Goal: Task Accomplishment & Management: Complete application form

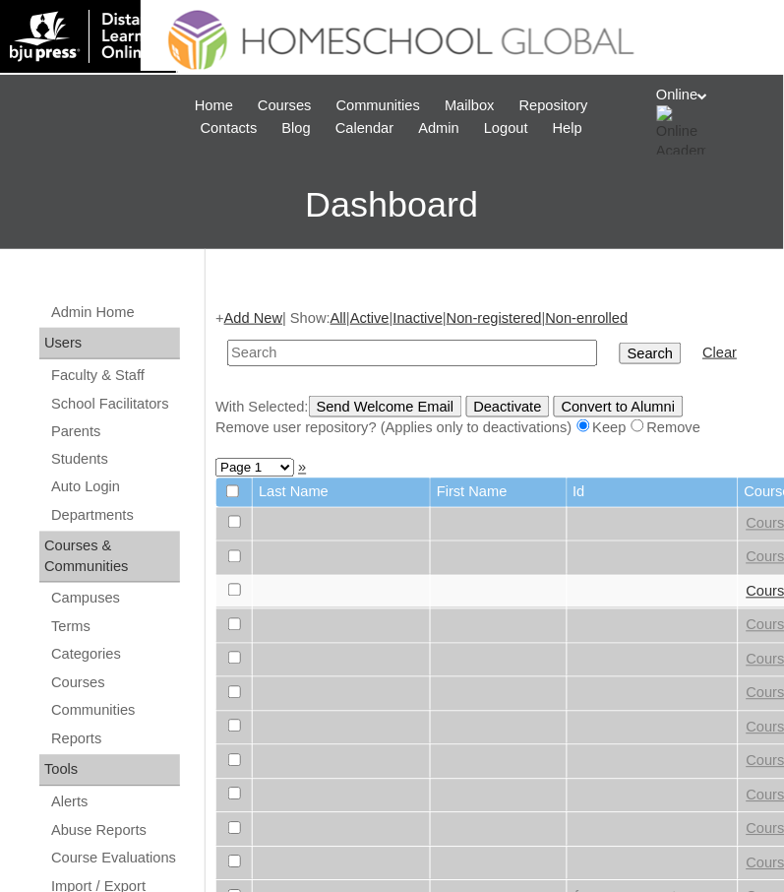
click at [395, 340] on input "text" at bounding box center [412, 353] width 371 height 27
paste input "HG3299OACAD2025"
type input "HG3299OACAD2025"
click at [620, 343] on input "Search" at bounding box center [650, 354] width 61 height 22
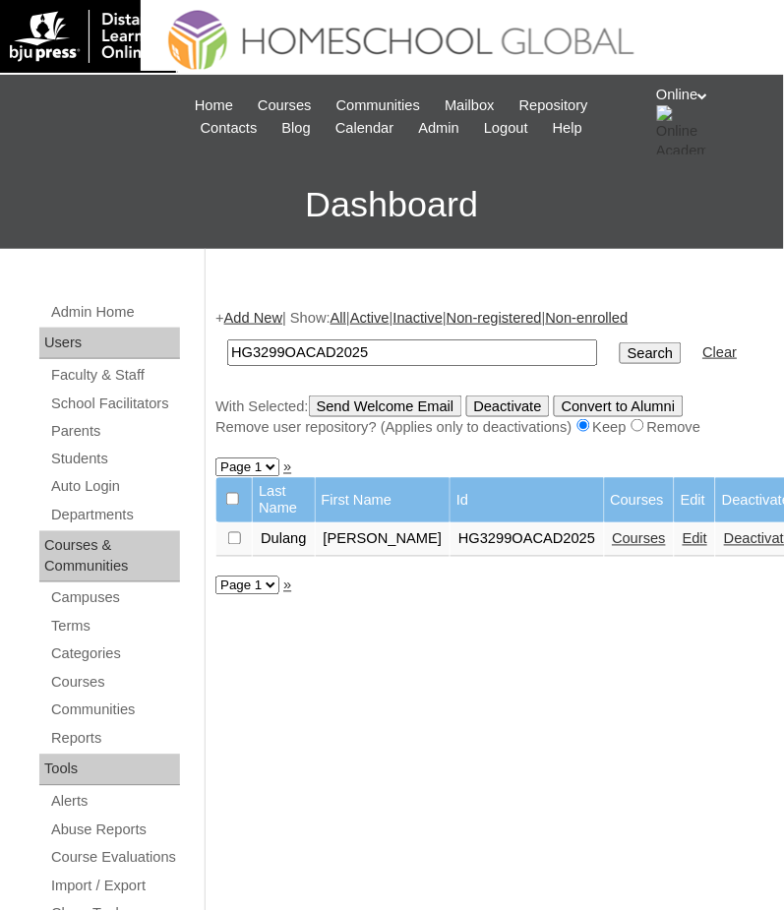
click at [613, 534] on link "Courses" at bounding box center [640, 539] width 54 height 16
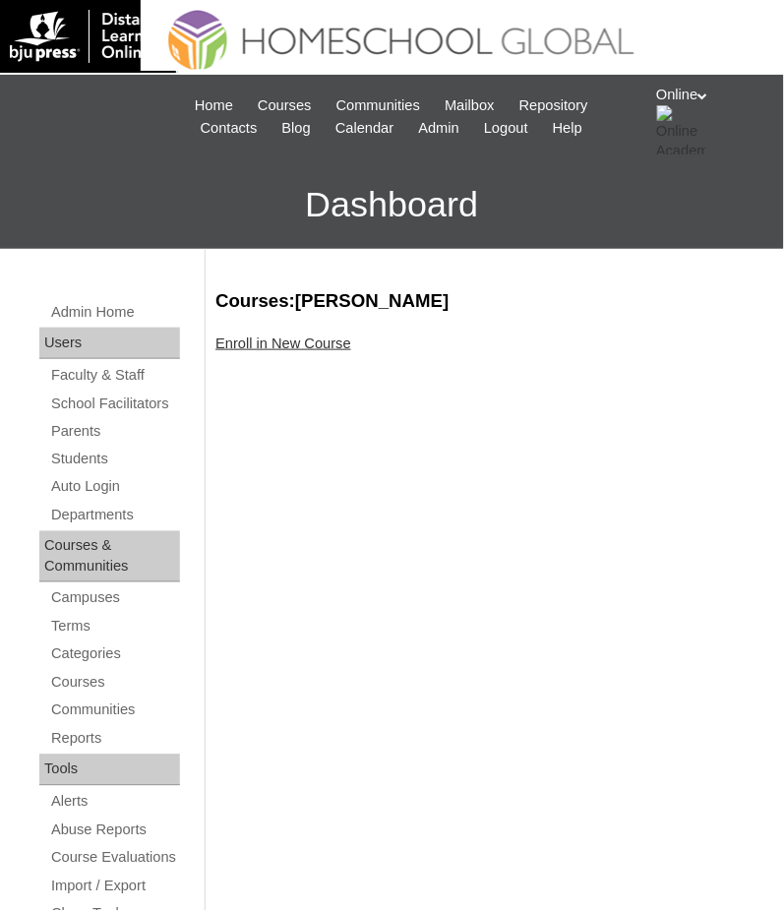
click at [253, 348] on link "Enroll in New Course" at bounding box center [284, 344] width 136 height 16
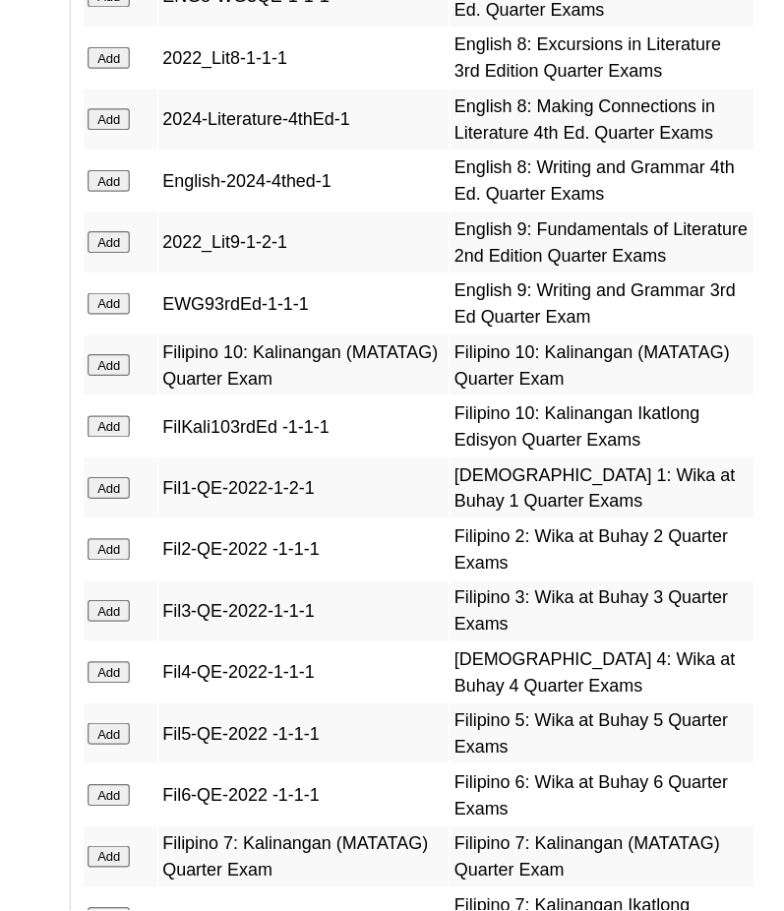
scroll to position [3524, 0]
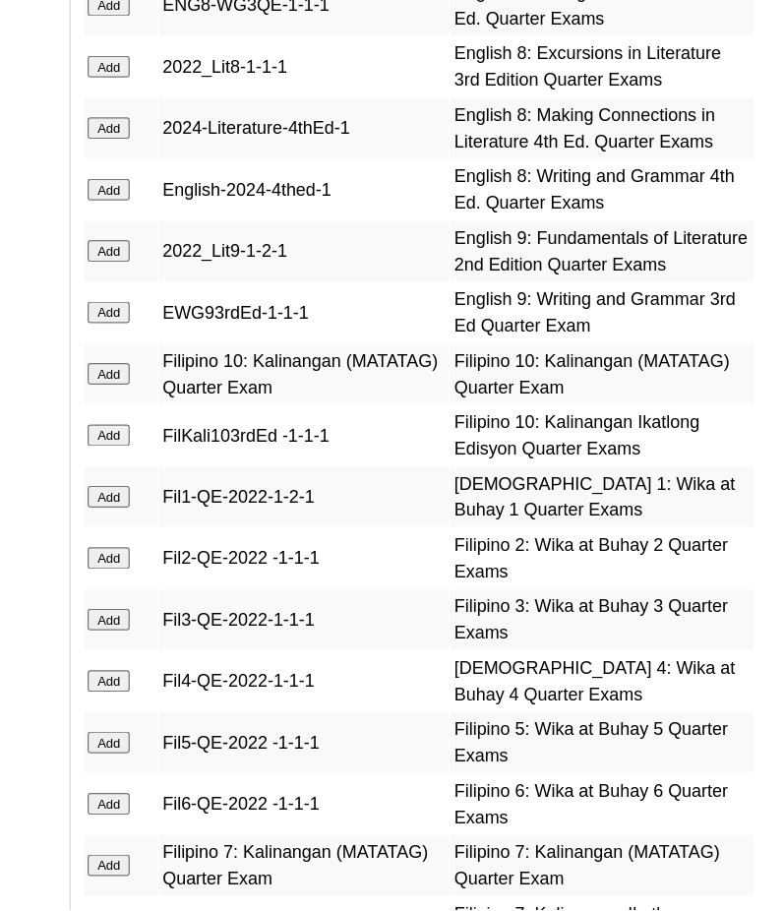
click at [239, 314] on input "Add" at bounding box center [236, 323] width 34 height 18
click at [243, 264] on input "Add" at bounding box center [236, 273] width 34 height 18
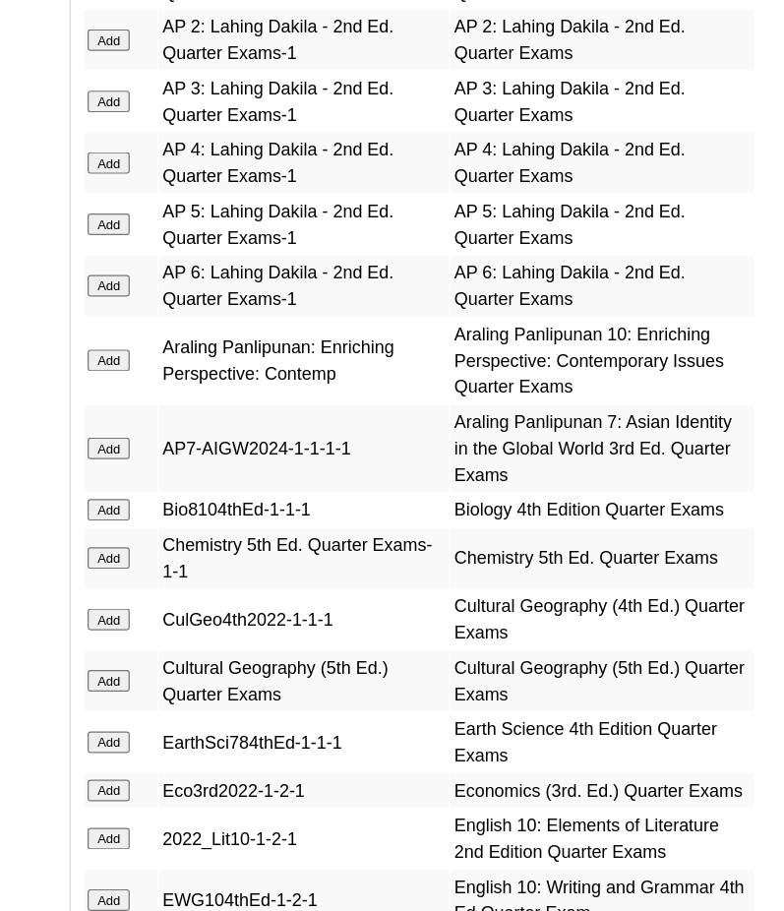
scroll to position [2323, 0]
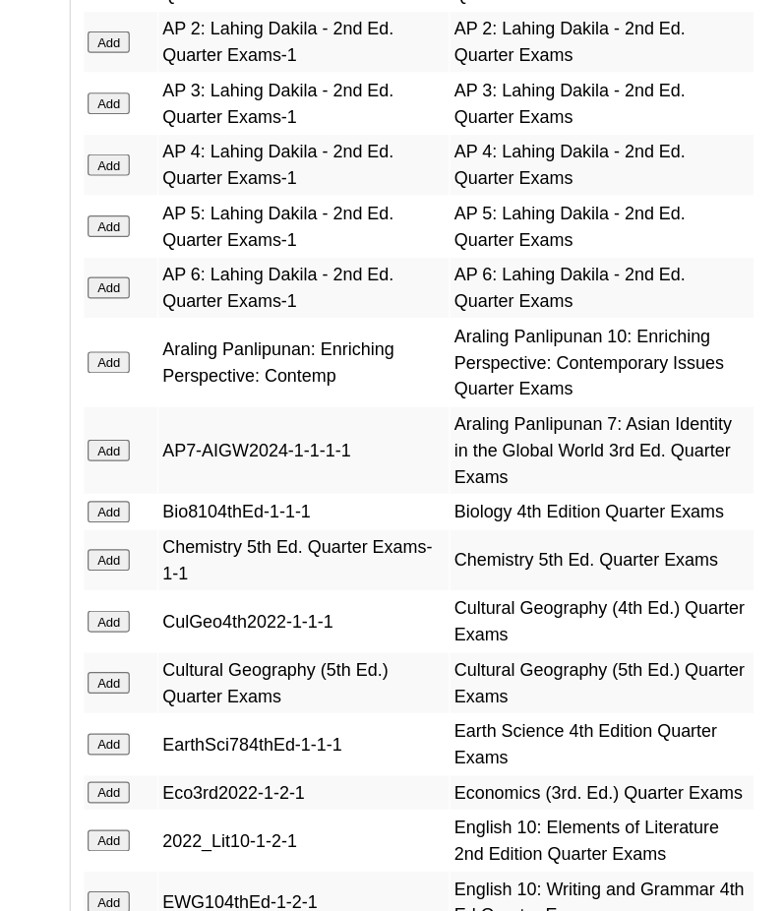
click at [243, 565] on input "Add" at bounding box center [236, 574] width 34 height 18
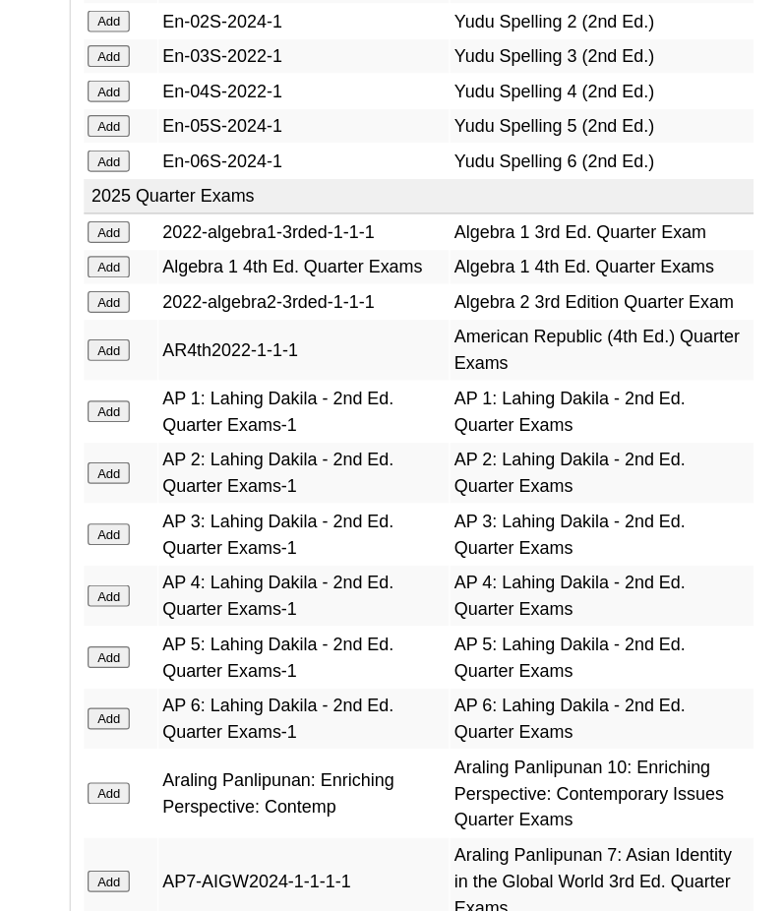
scroll to position [2124, 0]
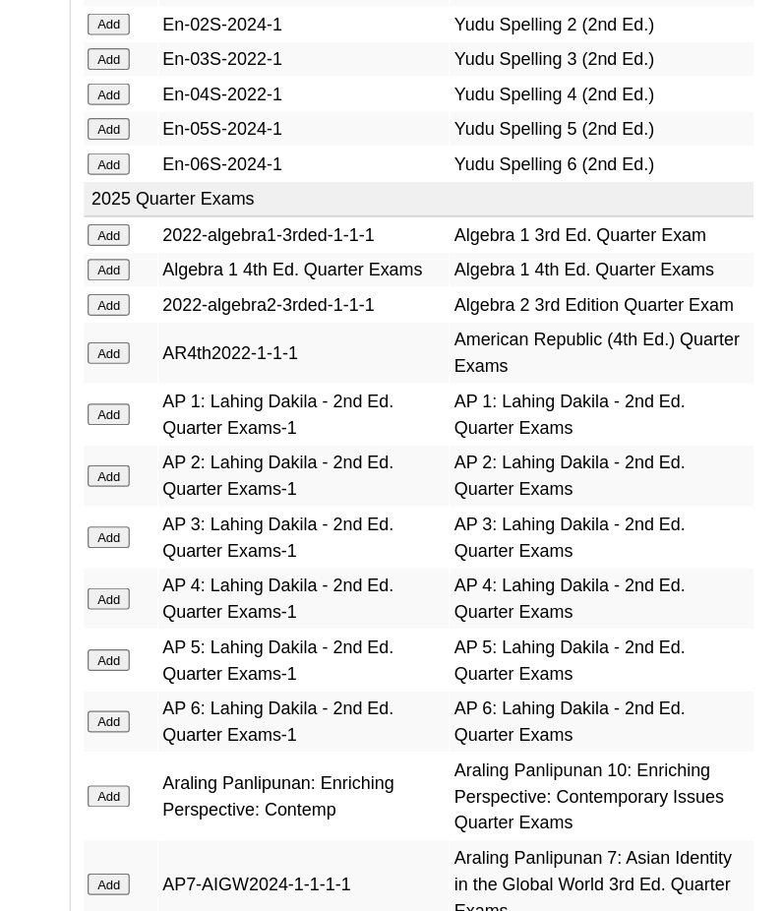
click at [239, 212] on input "Add" at bounding box center [236, 221] width 34 height 18
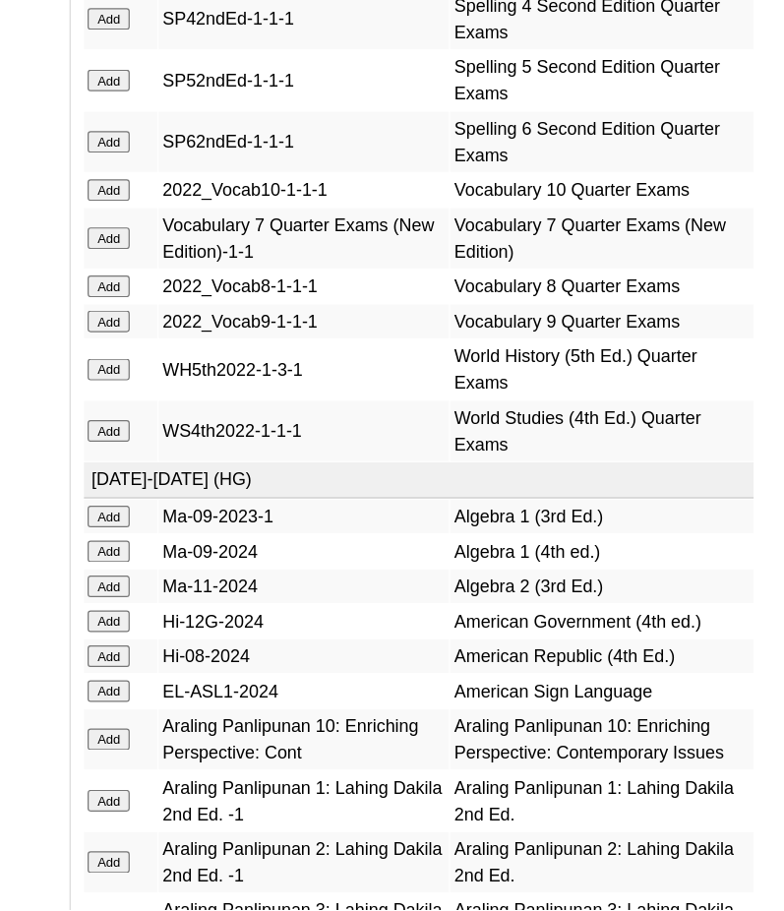
scroll to position [6027, 0]
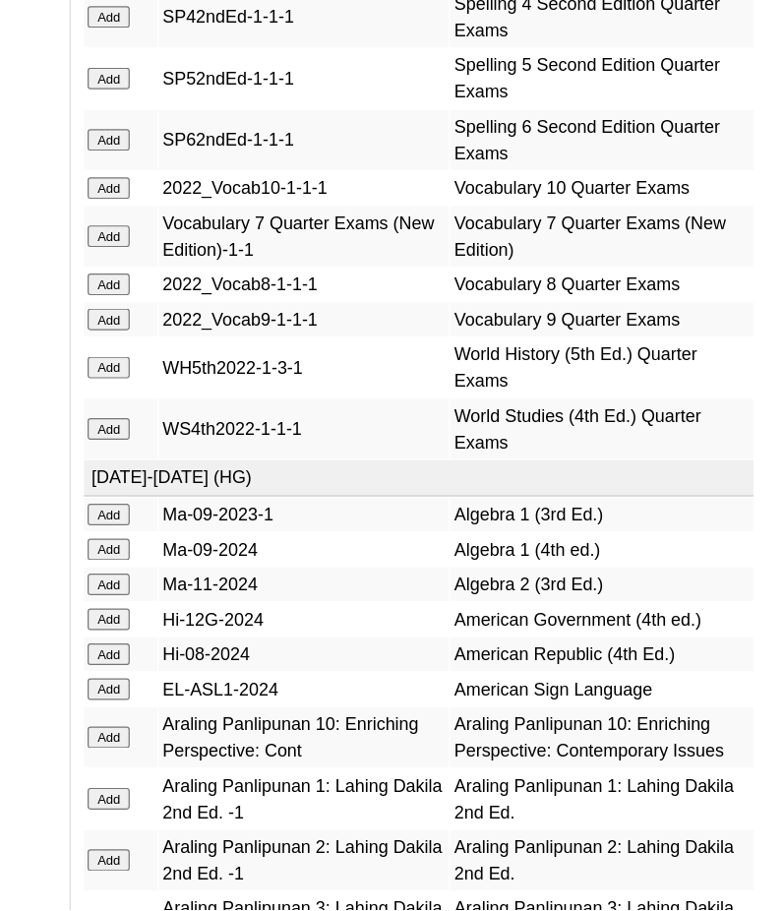
click at [249, 477] on input "Add" at bounding box center [236, 469] width 34 height 18
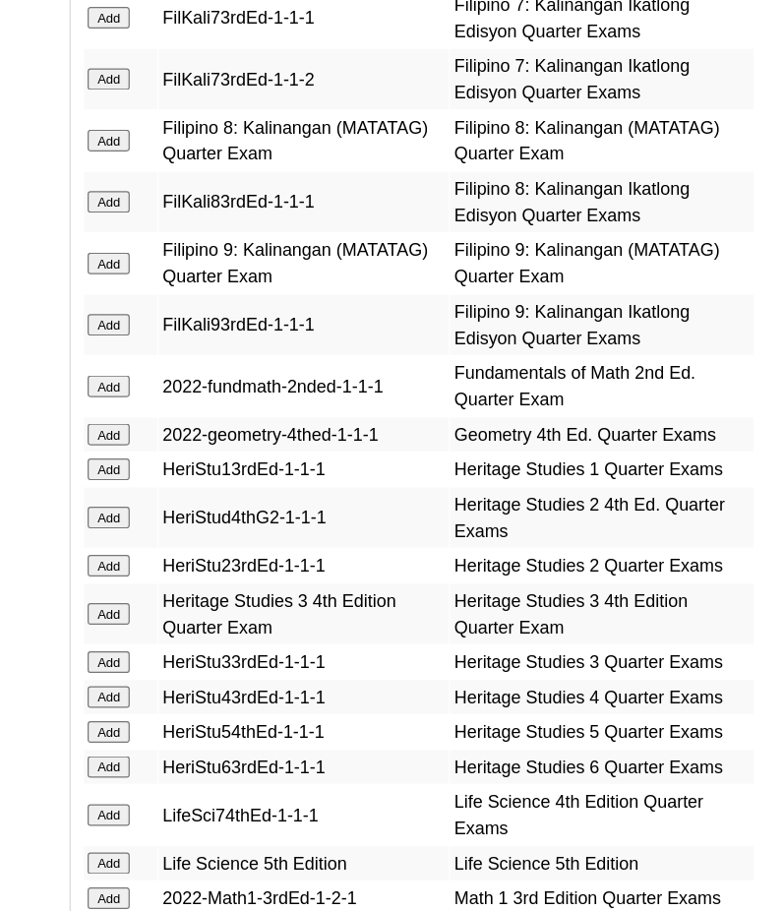
scroll to position [4387, 0]
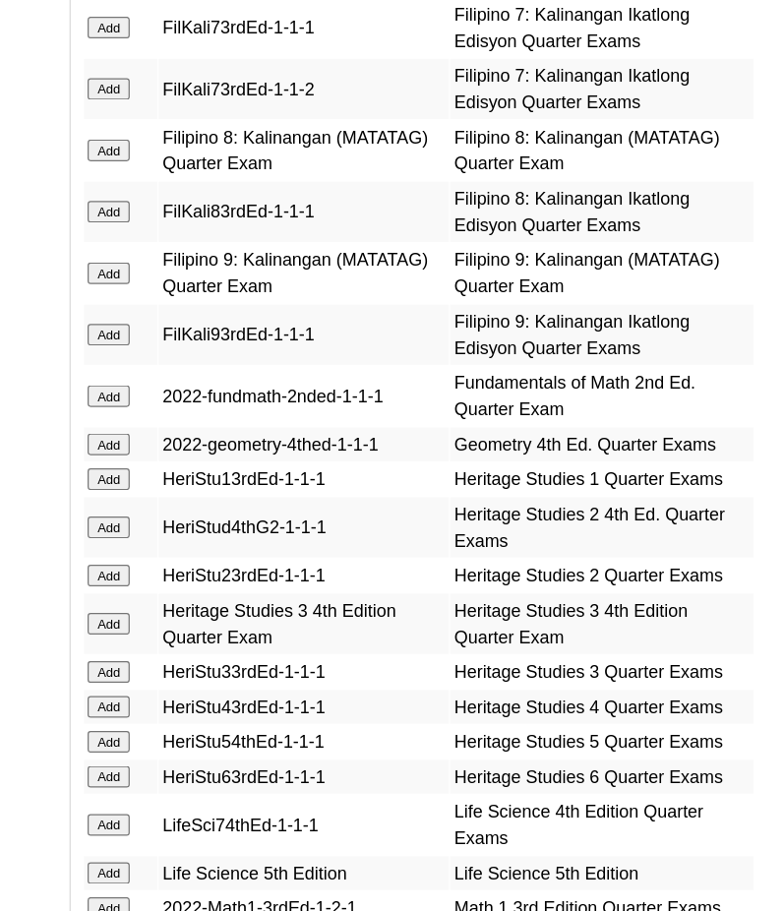
click at [229, 154] on input "Add" at bounding box center [236, 163] width 34 height 18
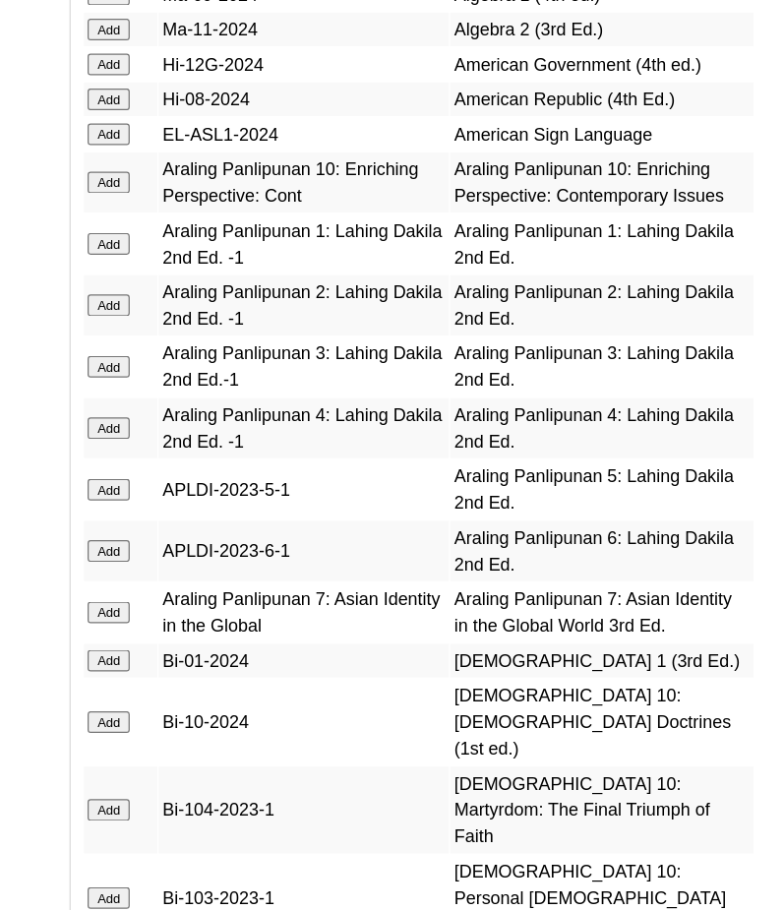
scroll to position [6482, 0]
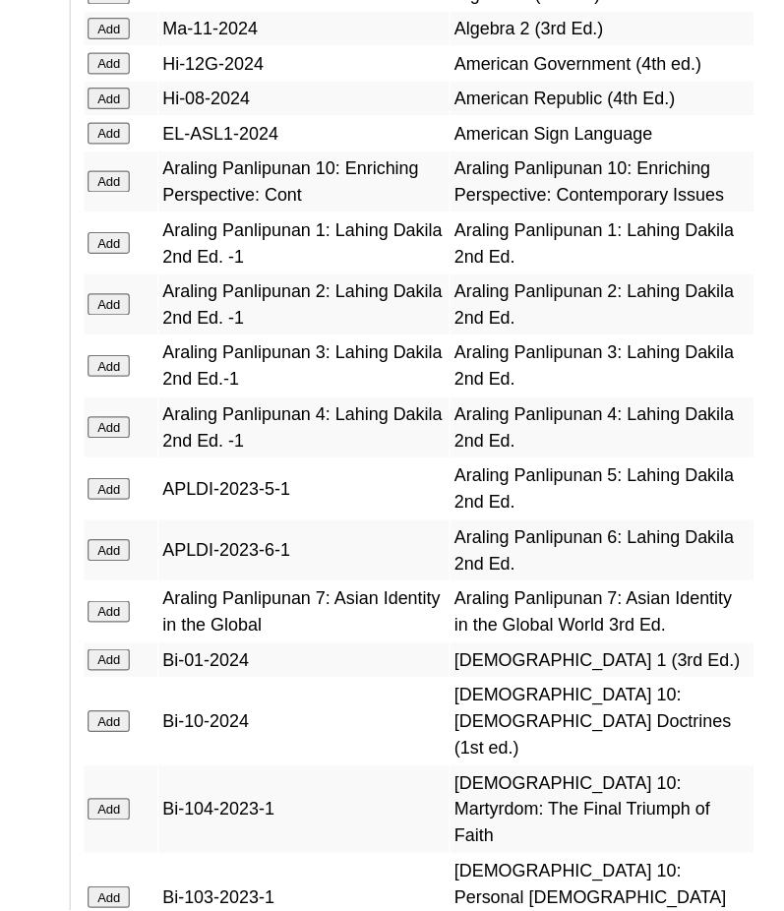
click at [236, 171] on input "Add" at bounding box center [236, 163] width 34 height 18
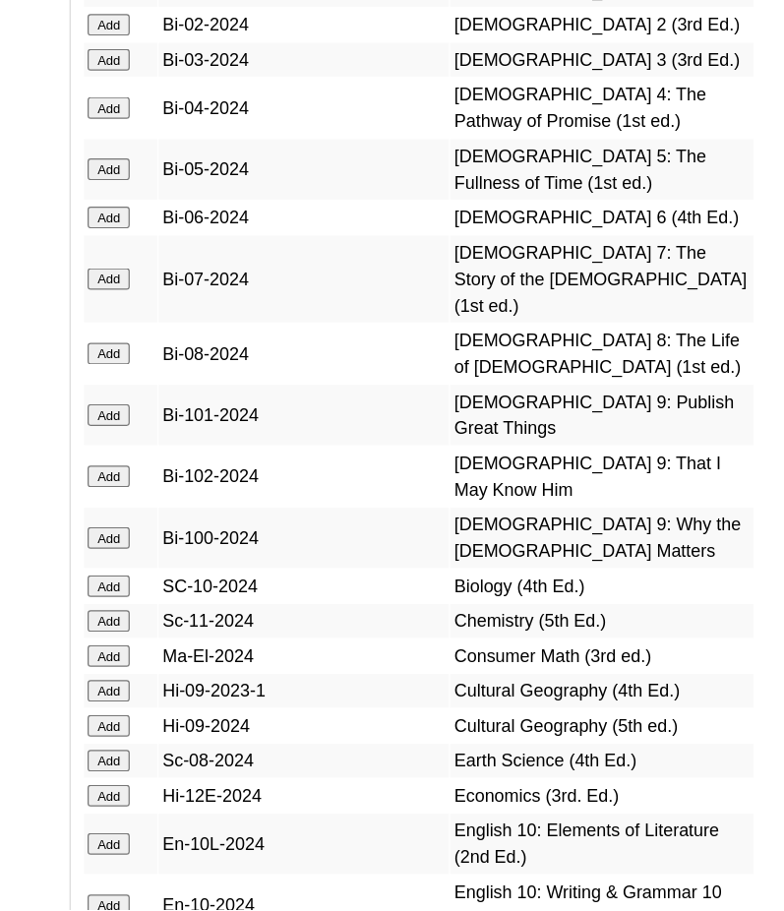
scroll to position [7619, 0]
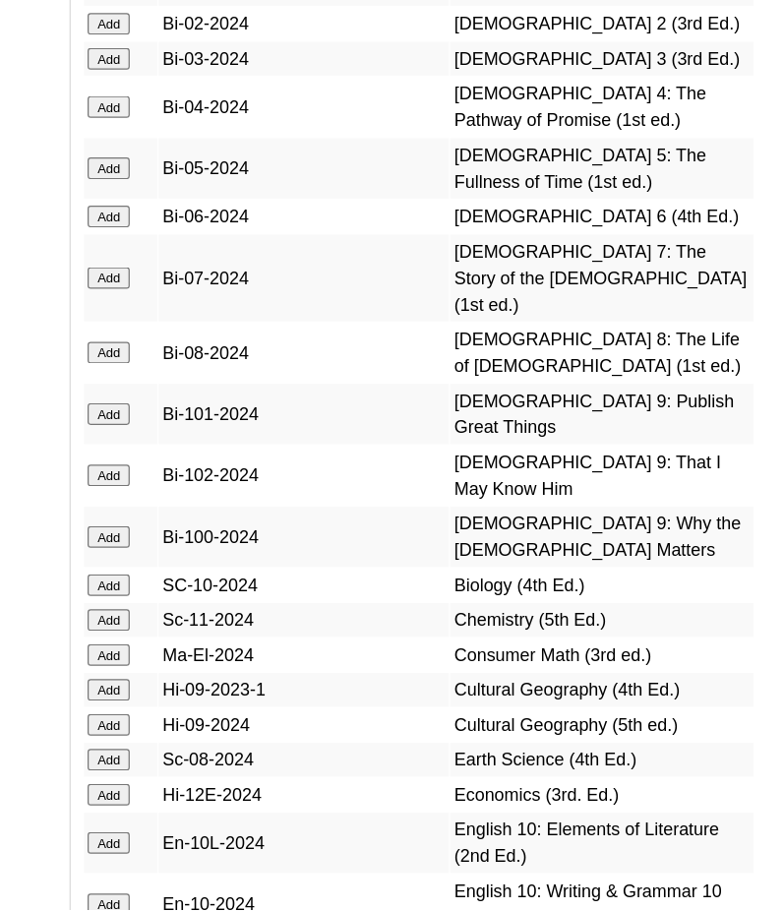
click at [237, 447] on input "Add" at bounding box center [236, 456] width 34 height 18
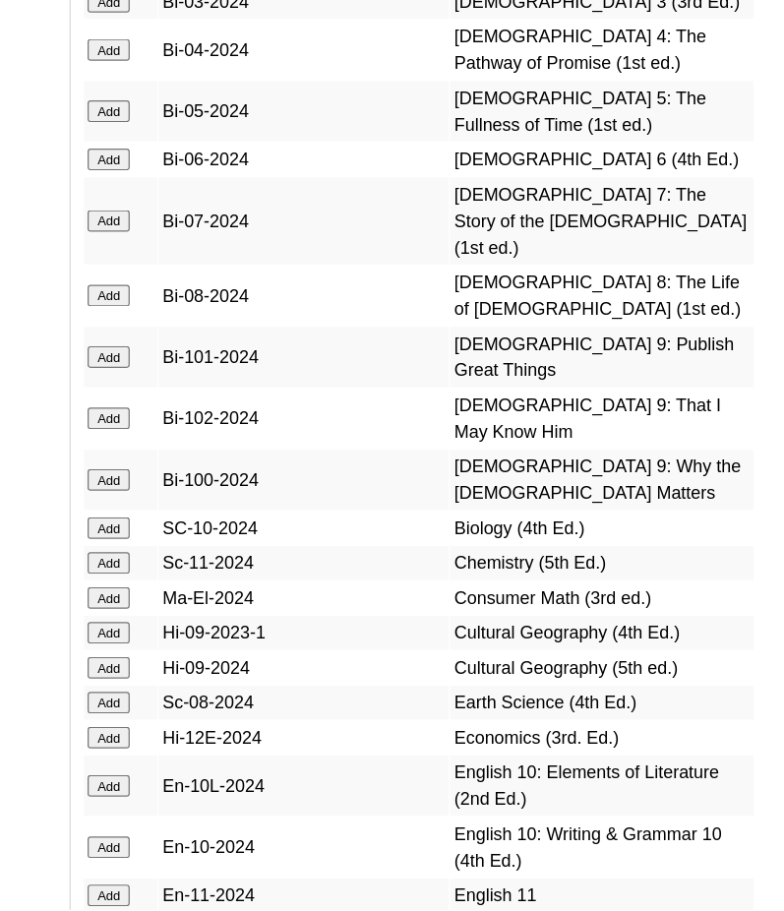
scroll to position [7666, 0]
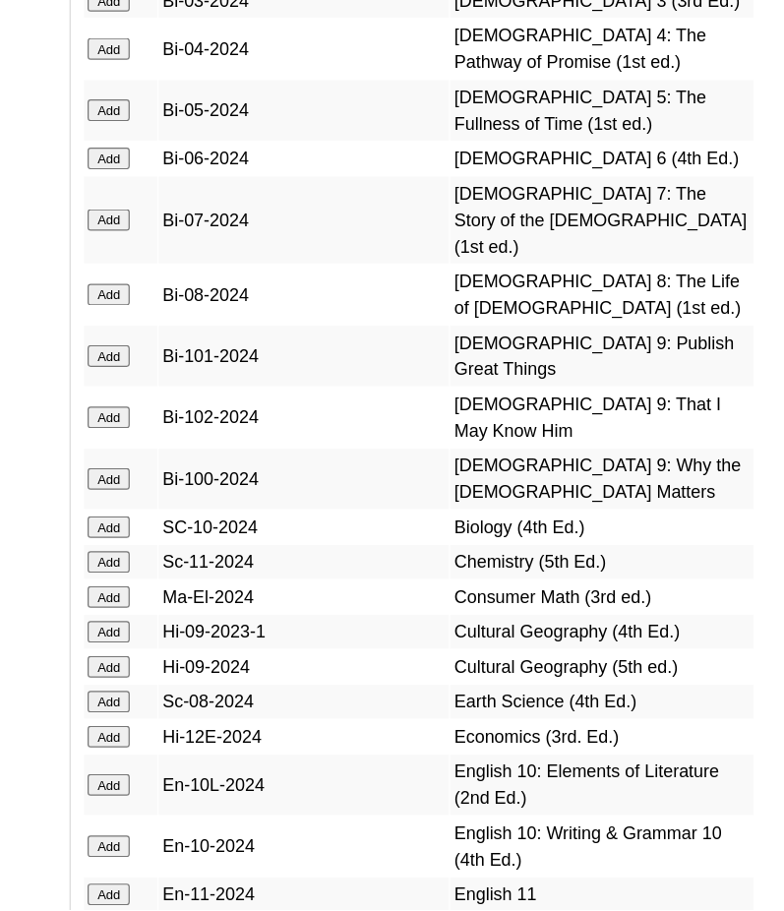
click at [233, 590] on input "Add" at bounding box center [236, 599] width 34 height 18
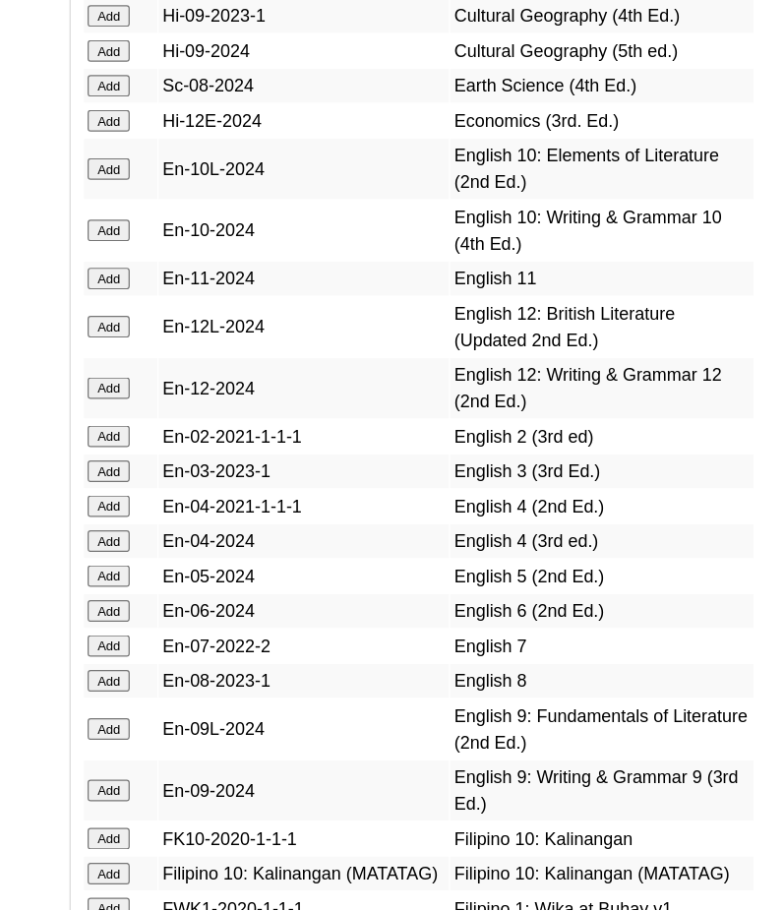
scroll to position [8177, 0]
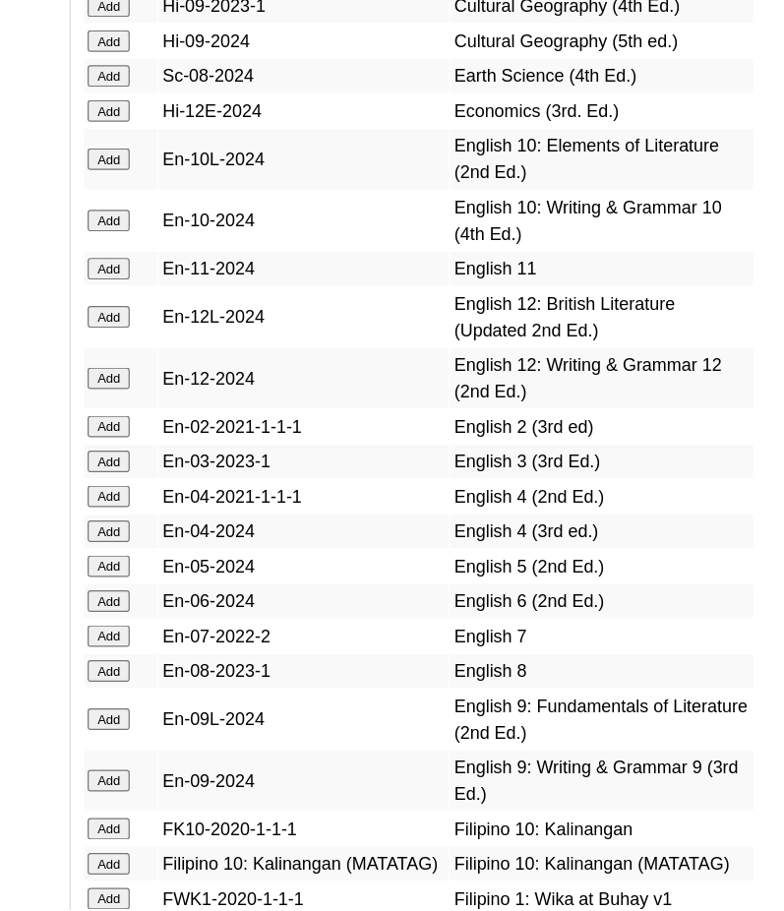
click at [241, 708] on input "Add" at bounding box center [236, 717] width 34 height 18
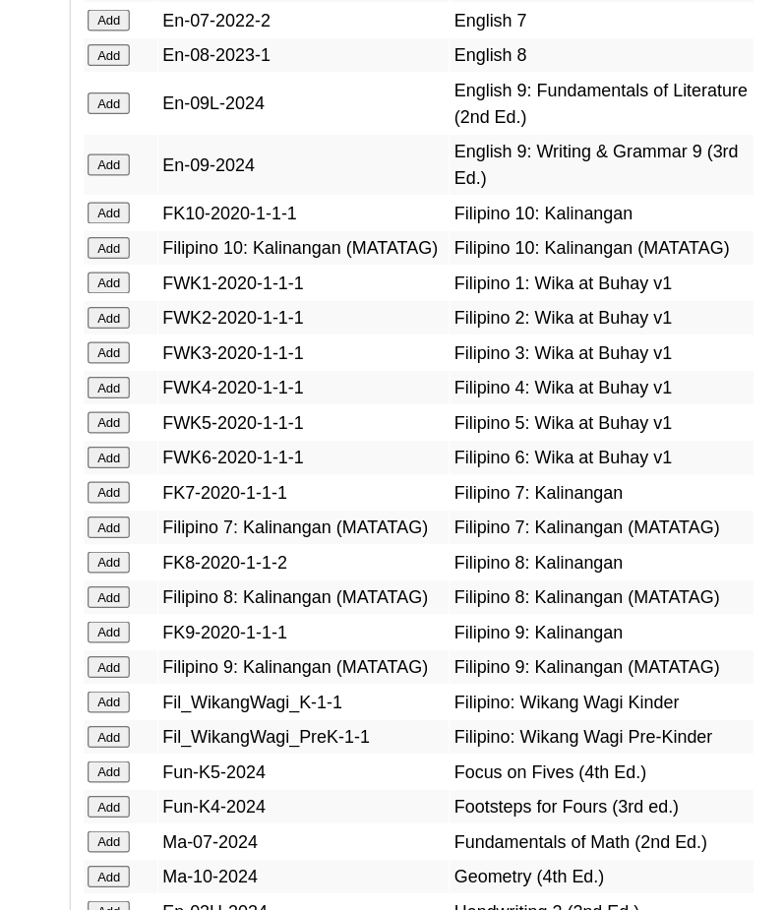
scroll to position [8682, 0]
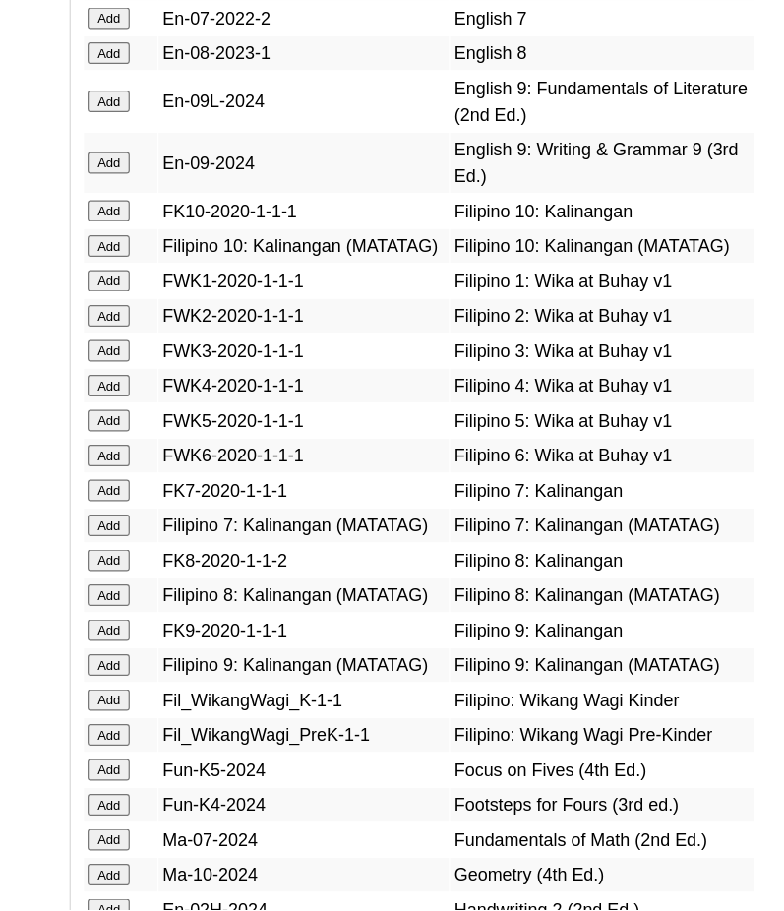
click at [240, 646] on input "Add" at bounding box center [236, 655] width 34 height 18
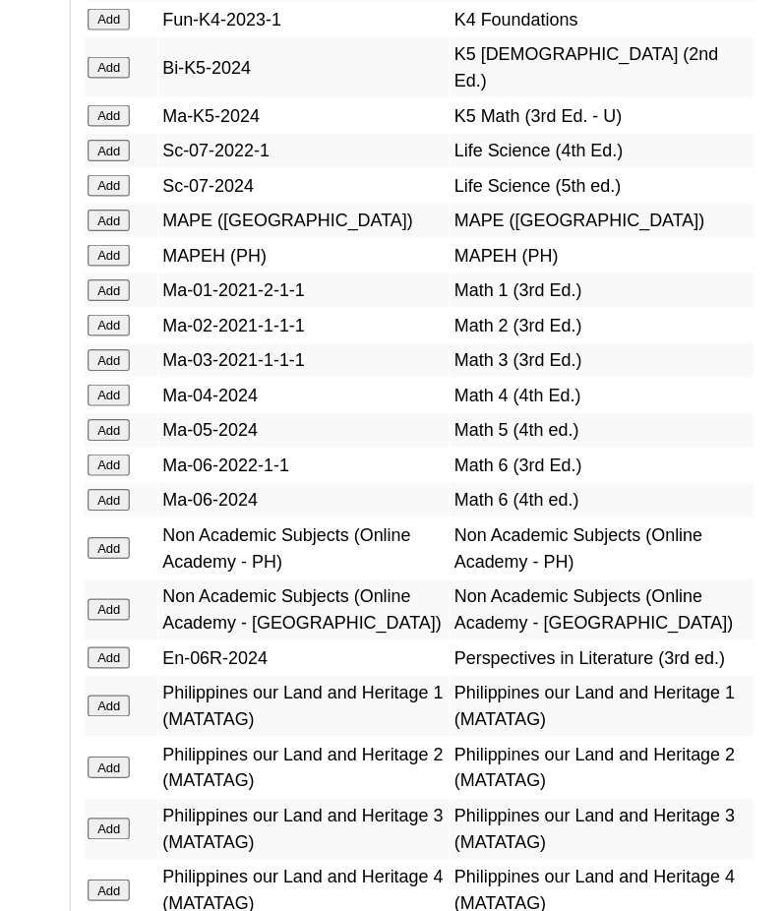
scroll to position [9952, 0]
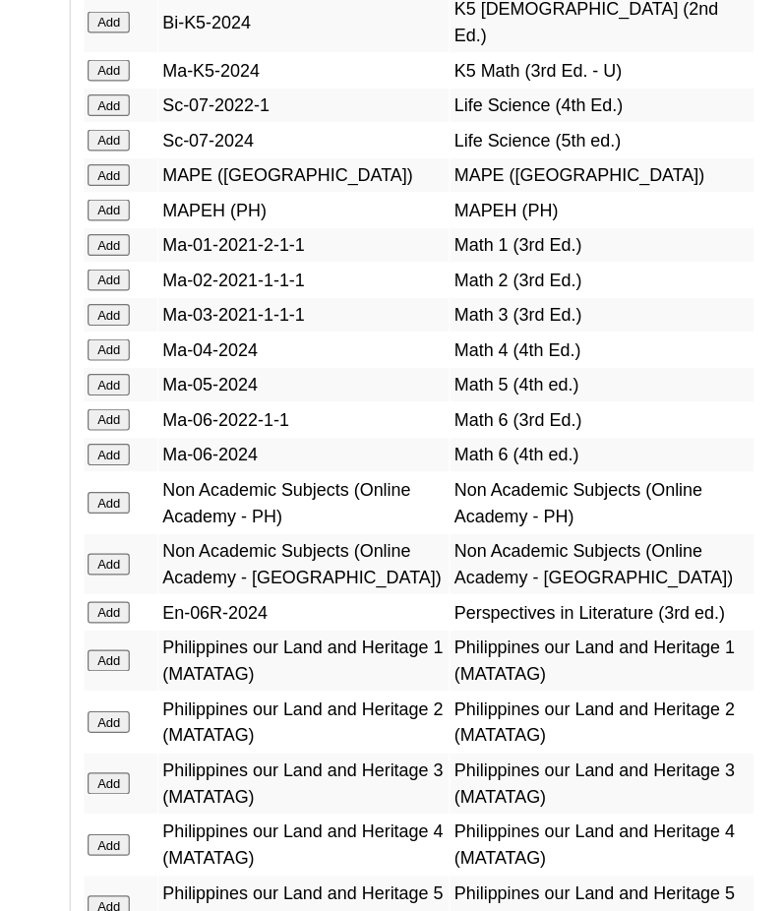
click at [236, 485] on input "Add" at bounding box center [236, 494] width 34 height 18
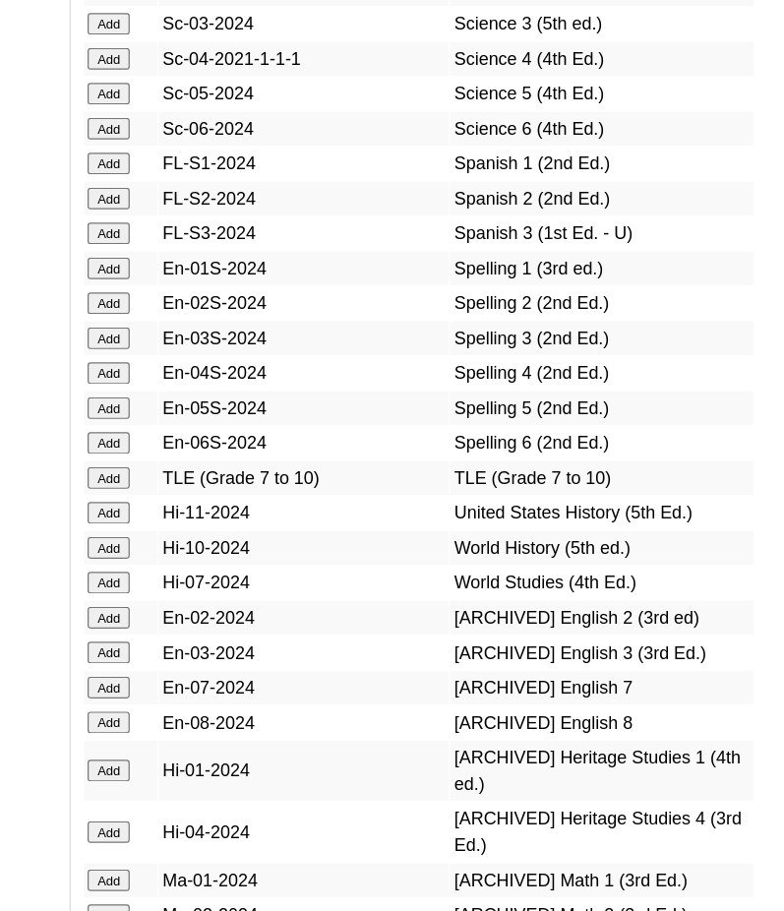
scroll to position [11088, 0]
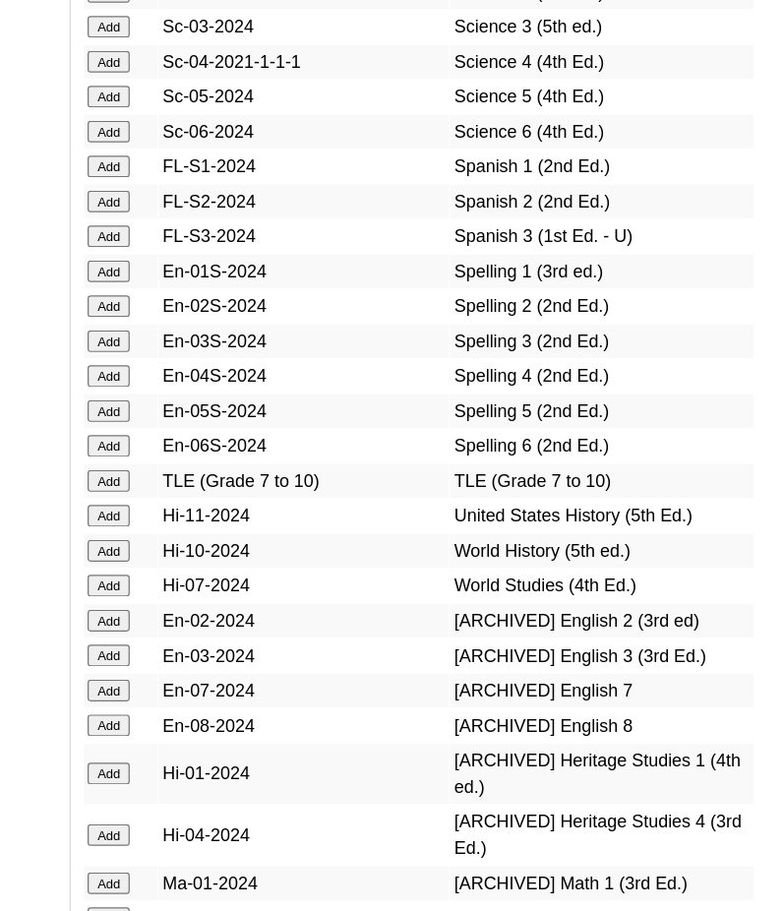
click at [233, 546] on input "Add" at bounding box center [236, 555] width 34 height 18
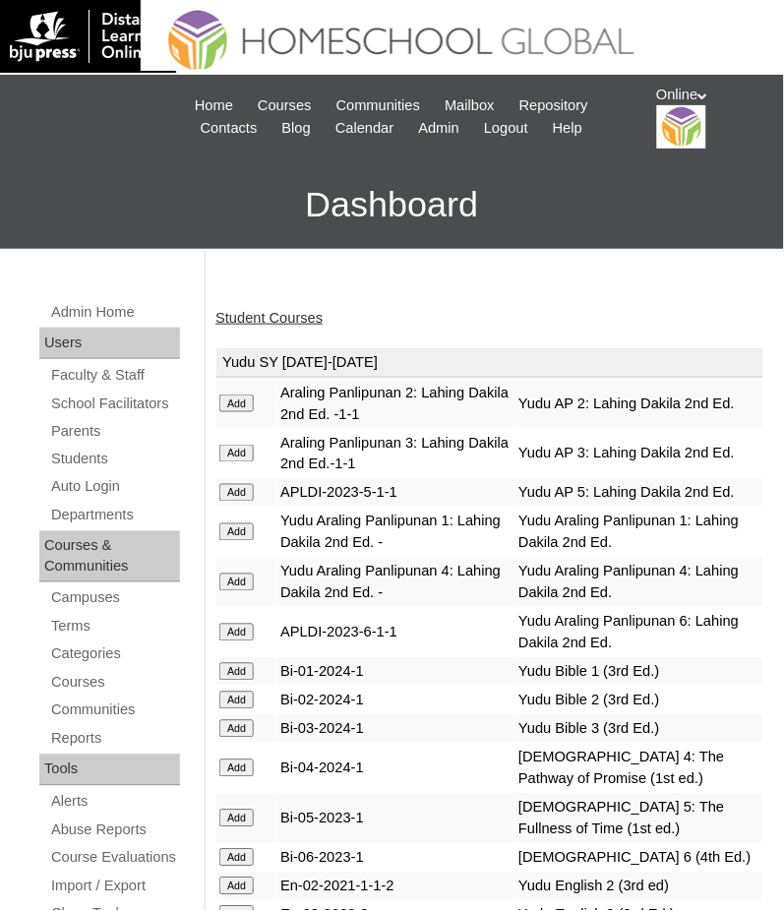
click at [299, 313] on link "Student Courses" at bounding box center [269, 318] width 107 height 16
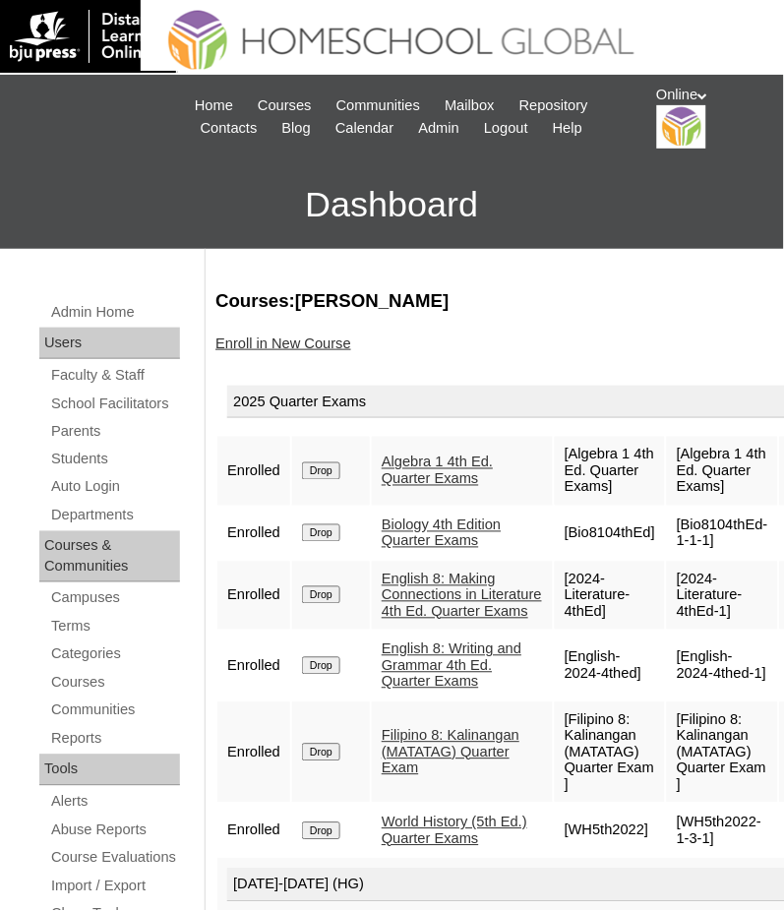
click at [671, 91] on div "Online My Profile My Settings Logout" at bounding box center [711, 117] width 108 height 64
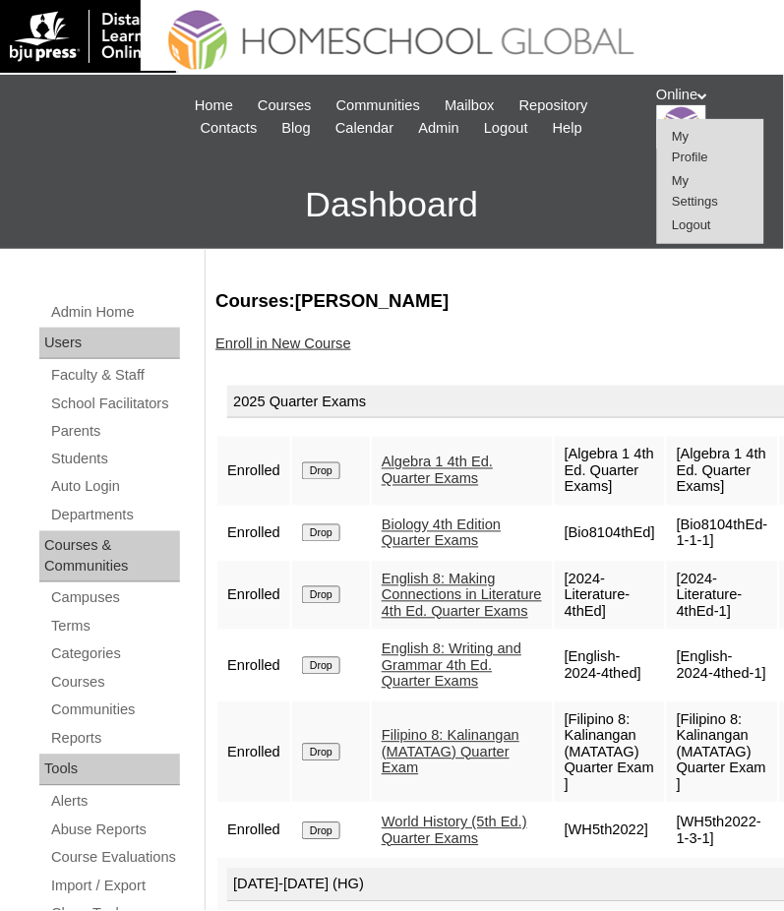
click at [688, 220] on span "Logout" at bounding box center [692, 225] width 39 height 15
